Goal: Entertainment & Leisure: Consume media (video, audio)

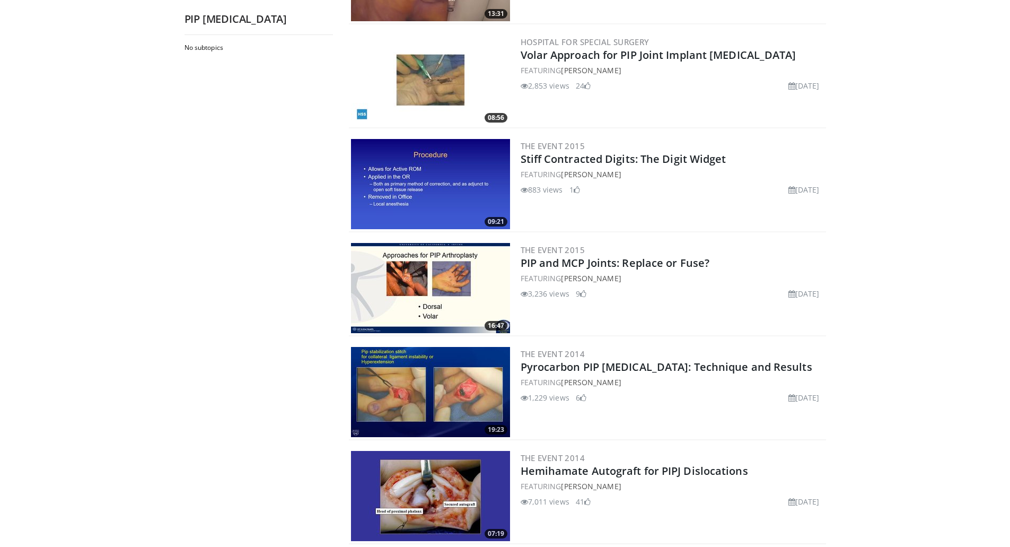
scroll to position [1132, 0]
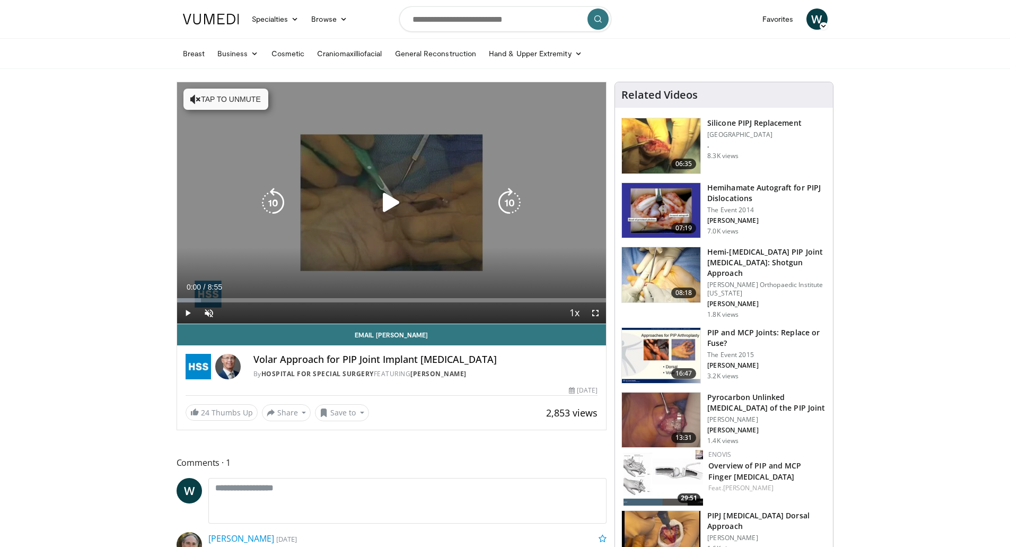
click at [391, 197] on icon "Video Player" at bounding box center [392, 203] width 30 height 30
click at [399, 197] on icon "Video Player" at bounding box center [392, 203] width 30 height 30
